Goal: Find specific page/section: Find specific page/section

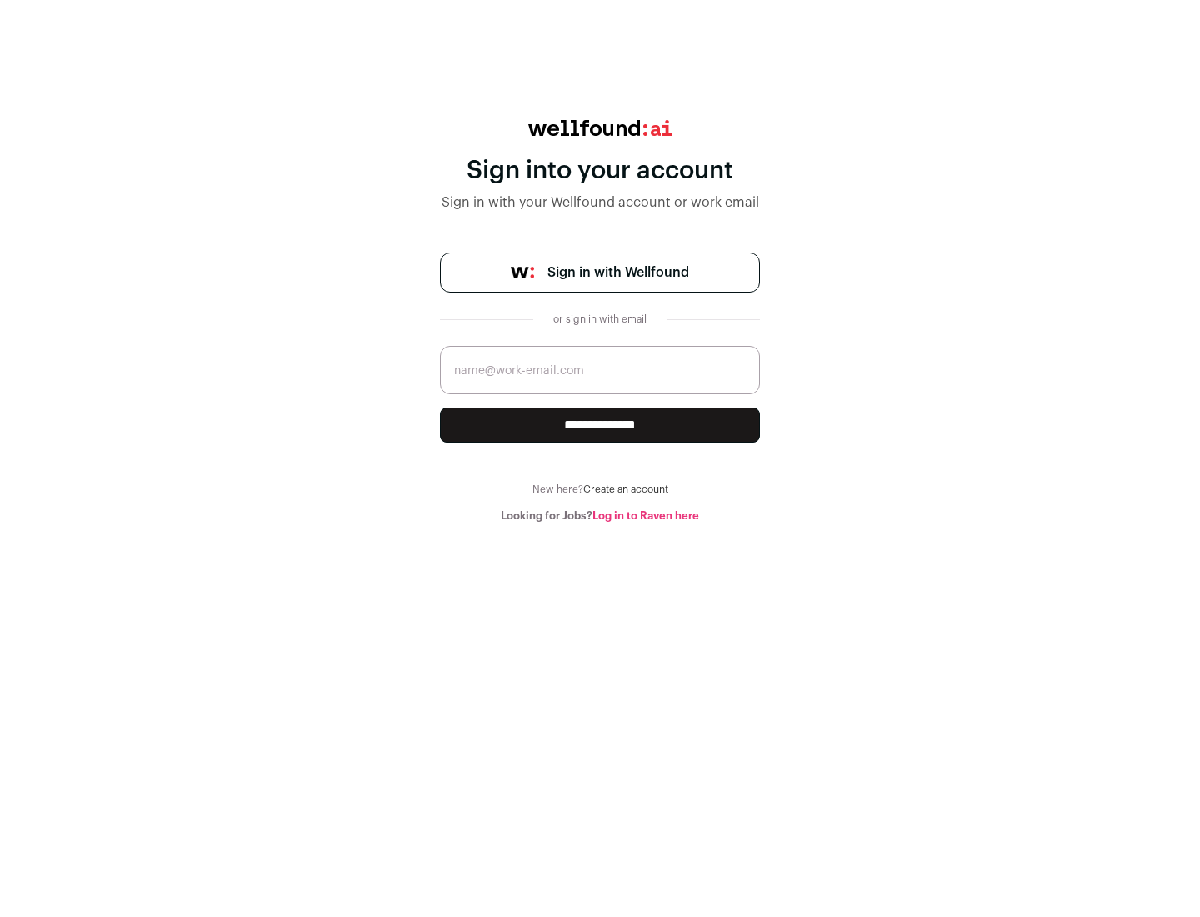
click at [617, 272] on span "Sign in with Wellfound" at bounding box center [618, 272] width 142 height 20
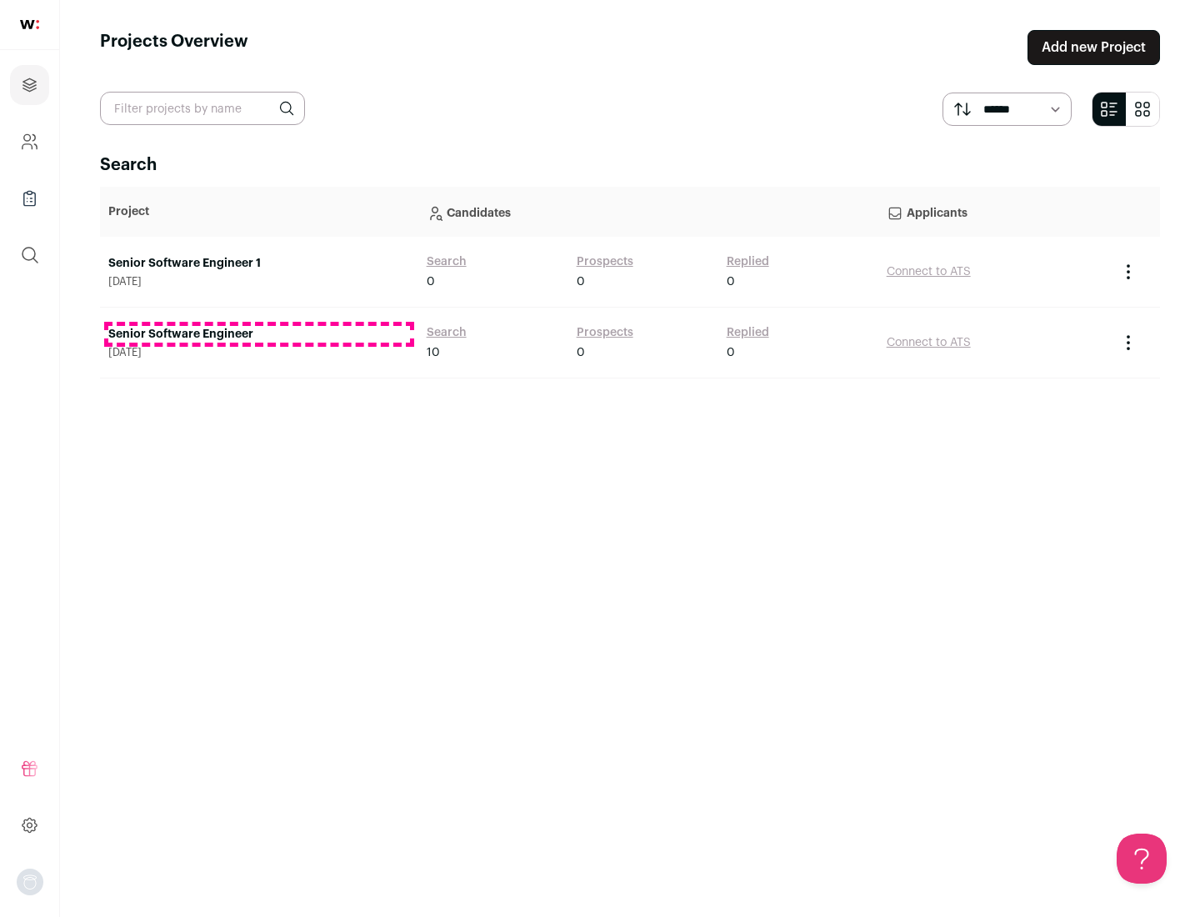
click at [258, 334] on link "Senior Software Engineer" at bounding box center [259, 334] width 302 height 17
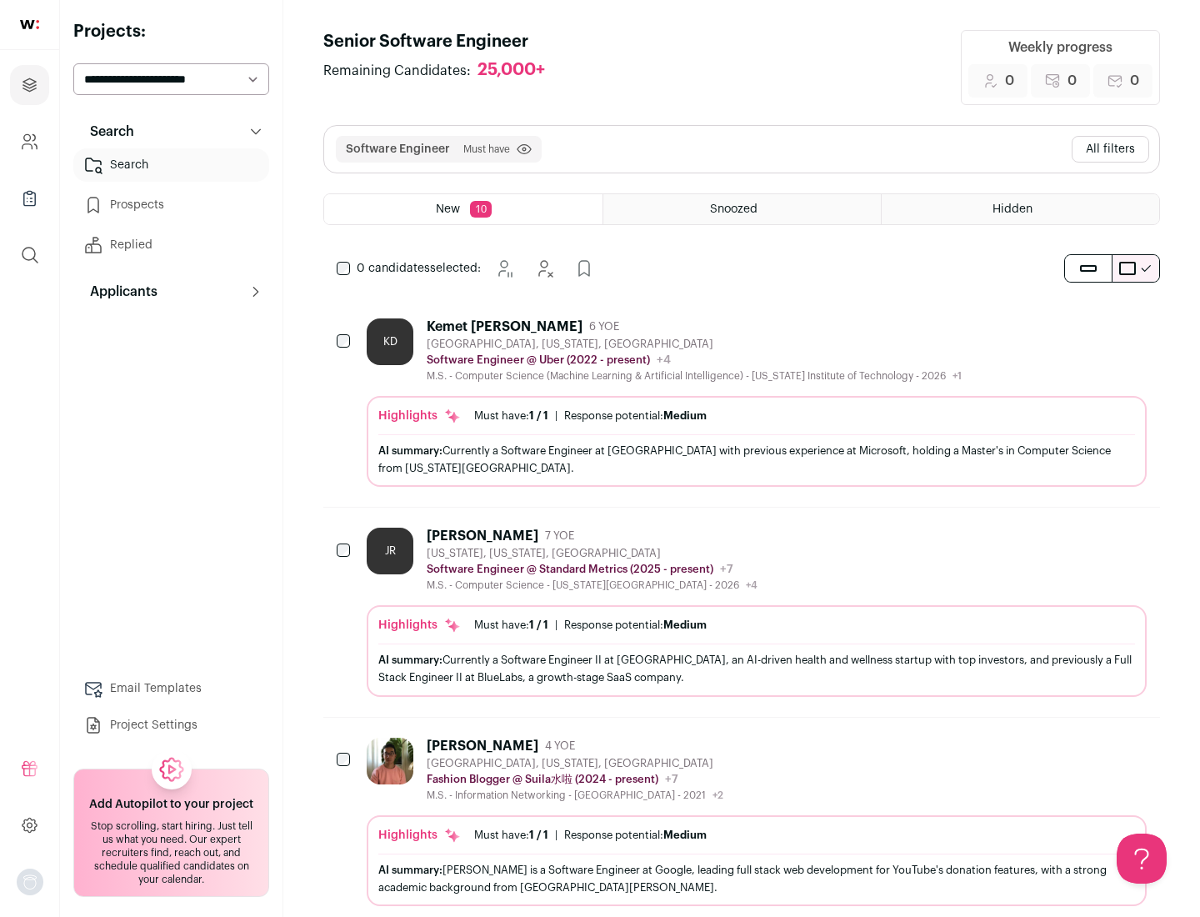
click at [742, 402] on div "Highlights Must have: 1 / 1 How many must haves have been fulfilled? | Response…" at bounding box center [757, 441] width 780 height 91
